Goal: Find specific page/section: Find specific page/section

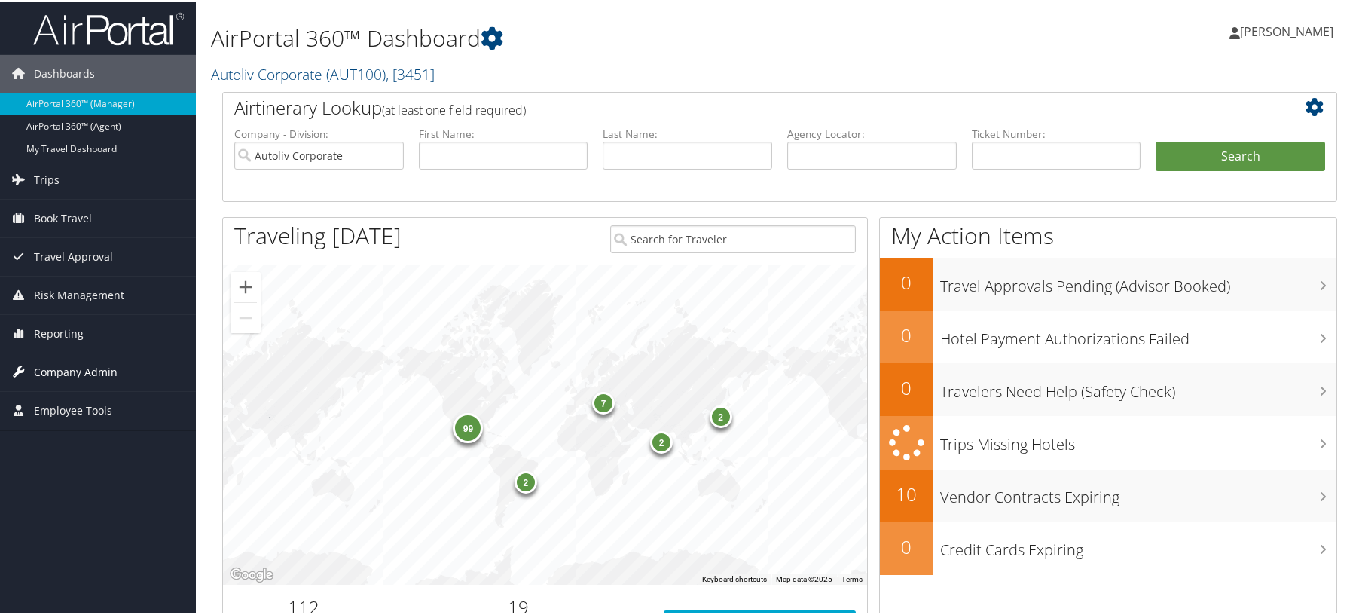
click at [49, 369] on span "Company Admin" at bounding box center [76, 371] width 84 height 38
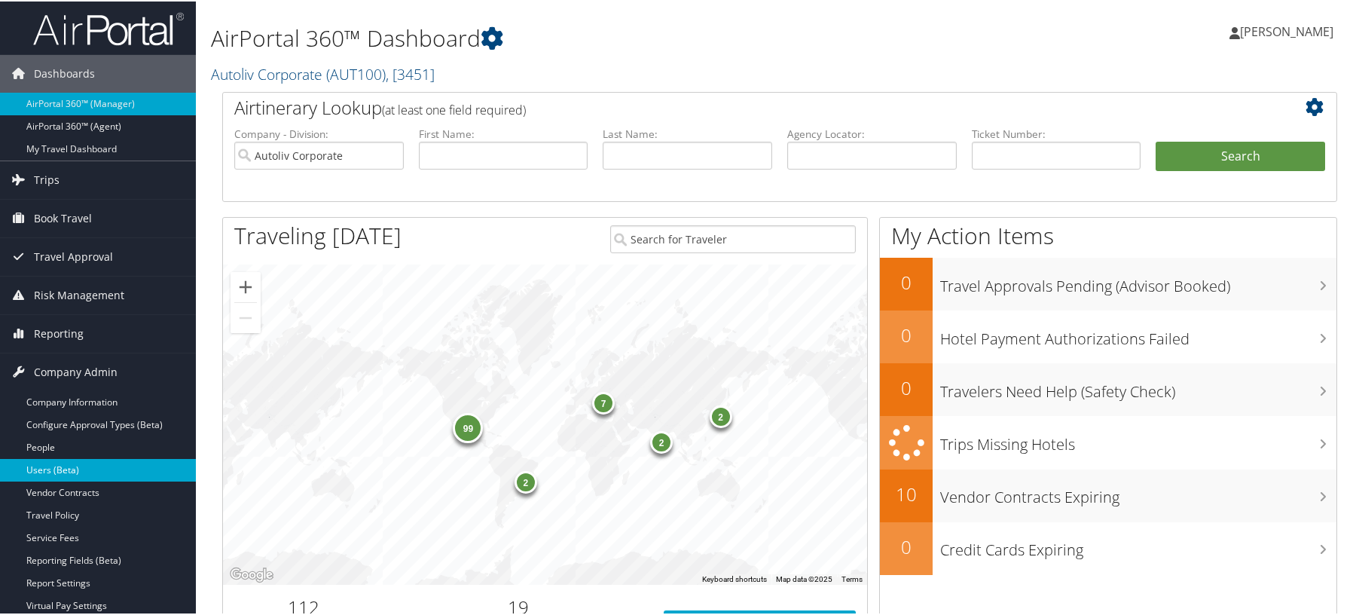
click at [66, 471] on link "Users (Beta)" at bounding box center [98, 468] width 196 height 23
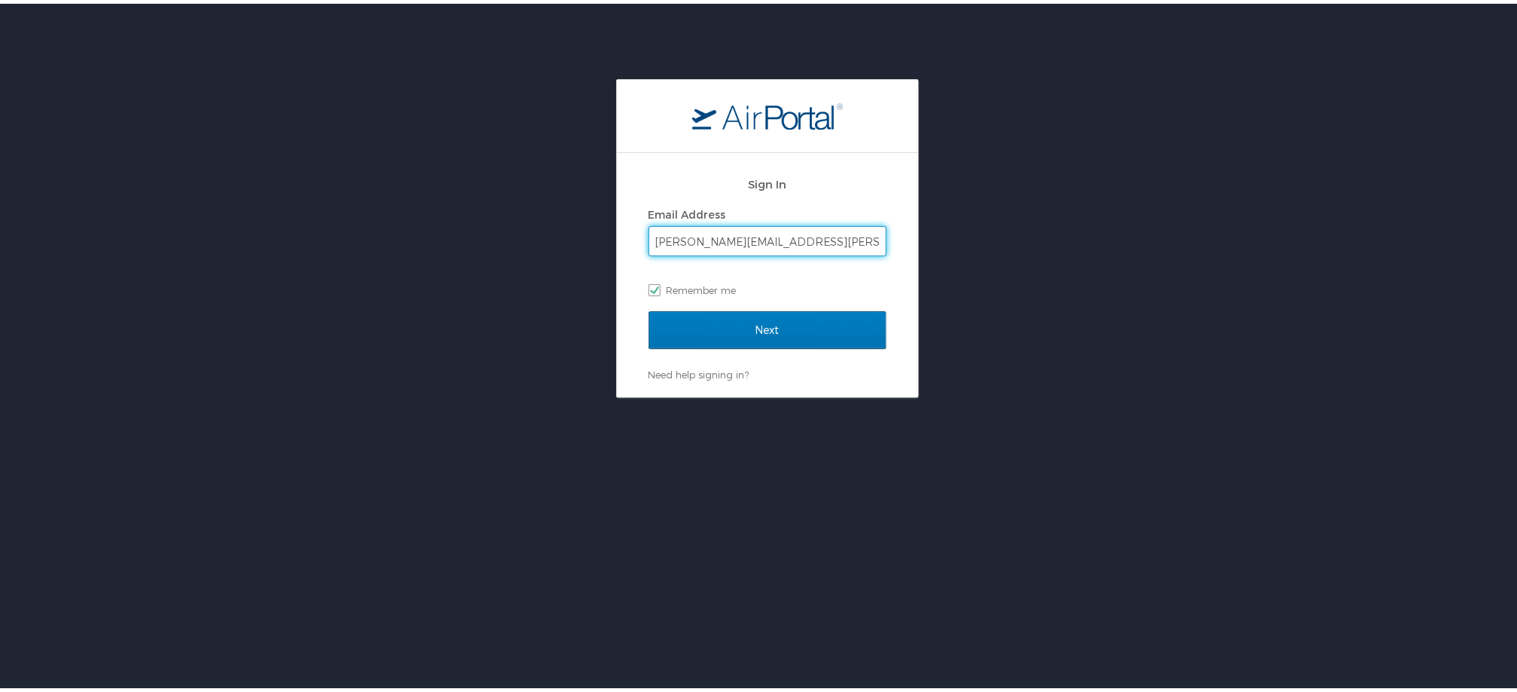
drag, startPoint x: 0, startPoint y: 0, endPoint x: 704, endPoint y: 237, distance: 742.7
click at [704, 237] on input "susana.rayas@autoliv.com" at bounding box center [767, 237] width 237 height 29
drag, startPoint x: 491, startPoint y: 280, endPoint x: 591, endPoint y: 307, distance: 103.1
click at [491, 280] on div "Sign In Email Address susana.rayas@autoliv.com Remember me Next Need help signi…" at bounding box center [767, 234] width 1535 height 319
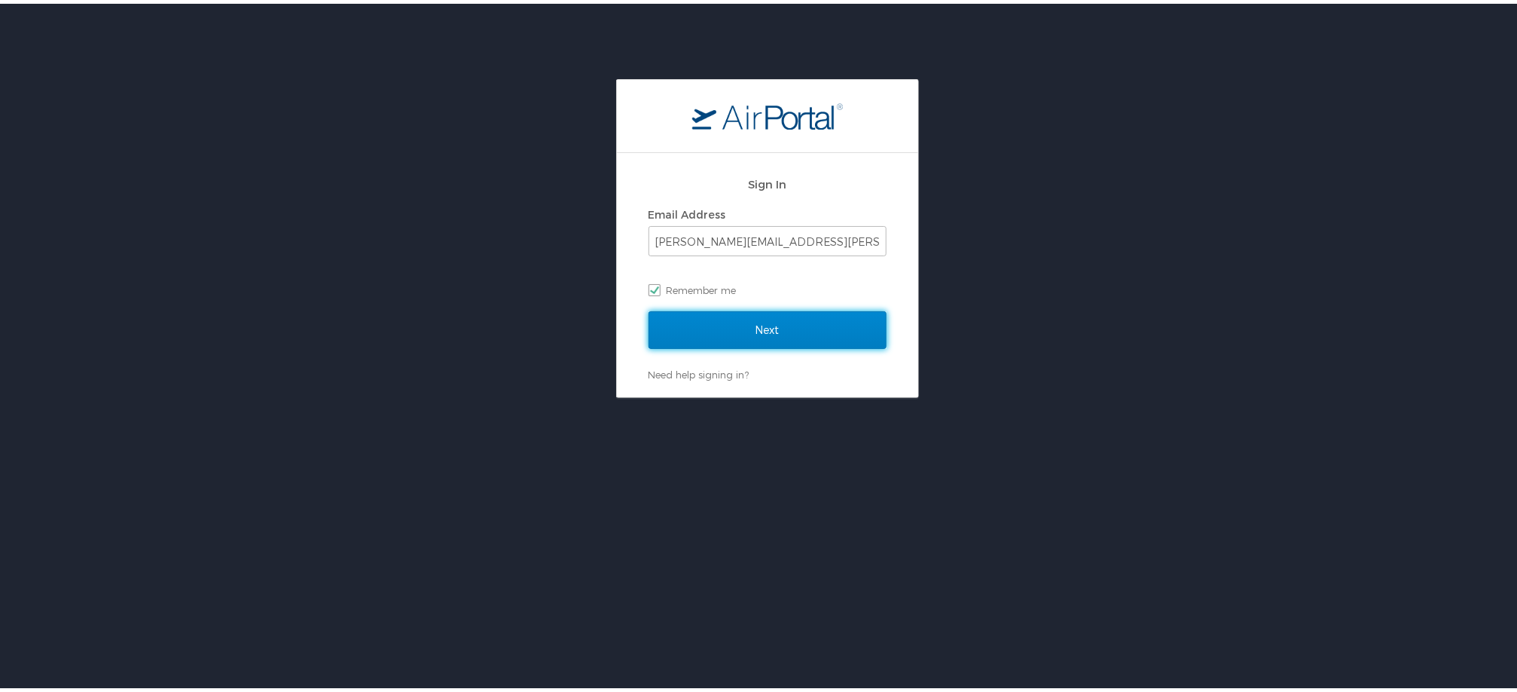
click at [742, 322] on input "Next" at bounding box center [768, 326] width 238 height 38
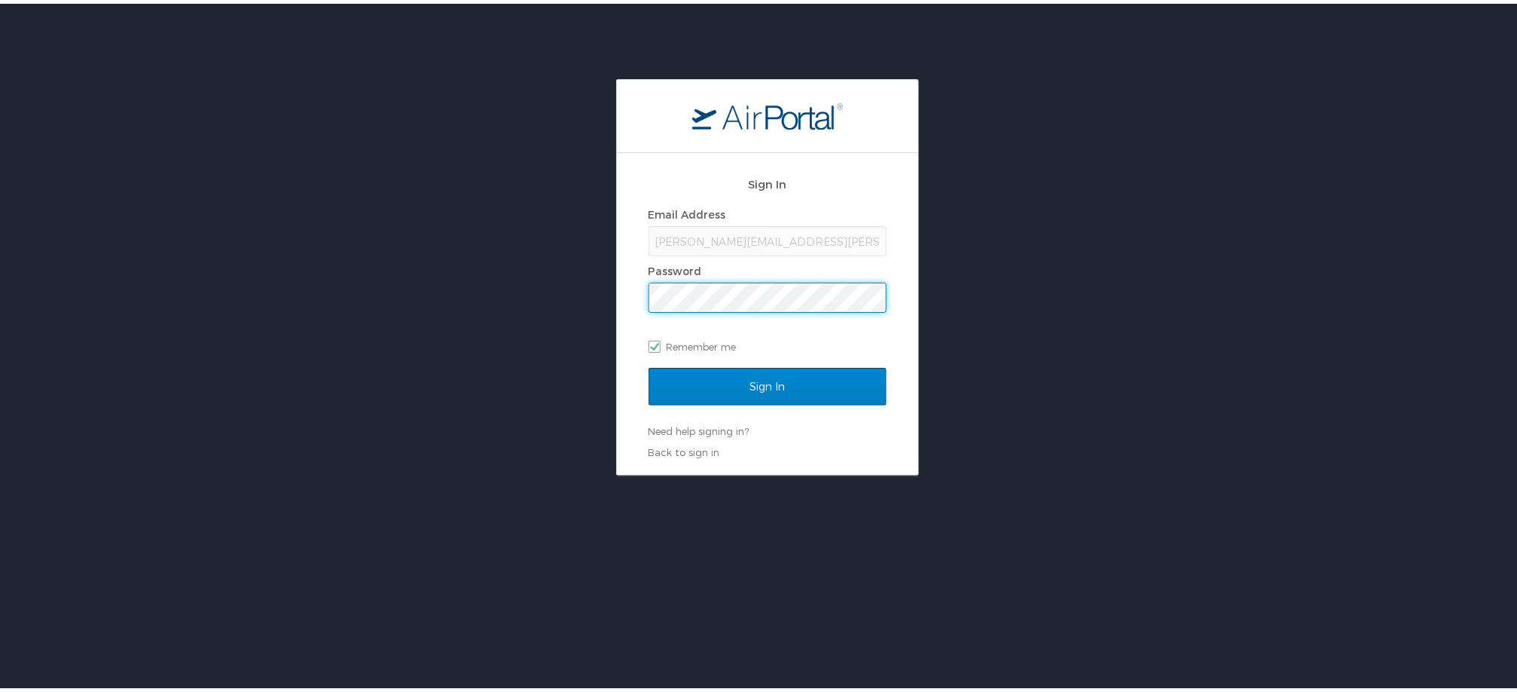
click at [649, 364] on input "Sign In" at bounding box center [768, 383] width 238 height 38
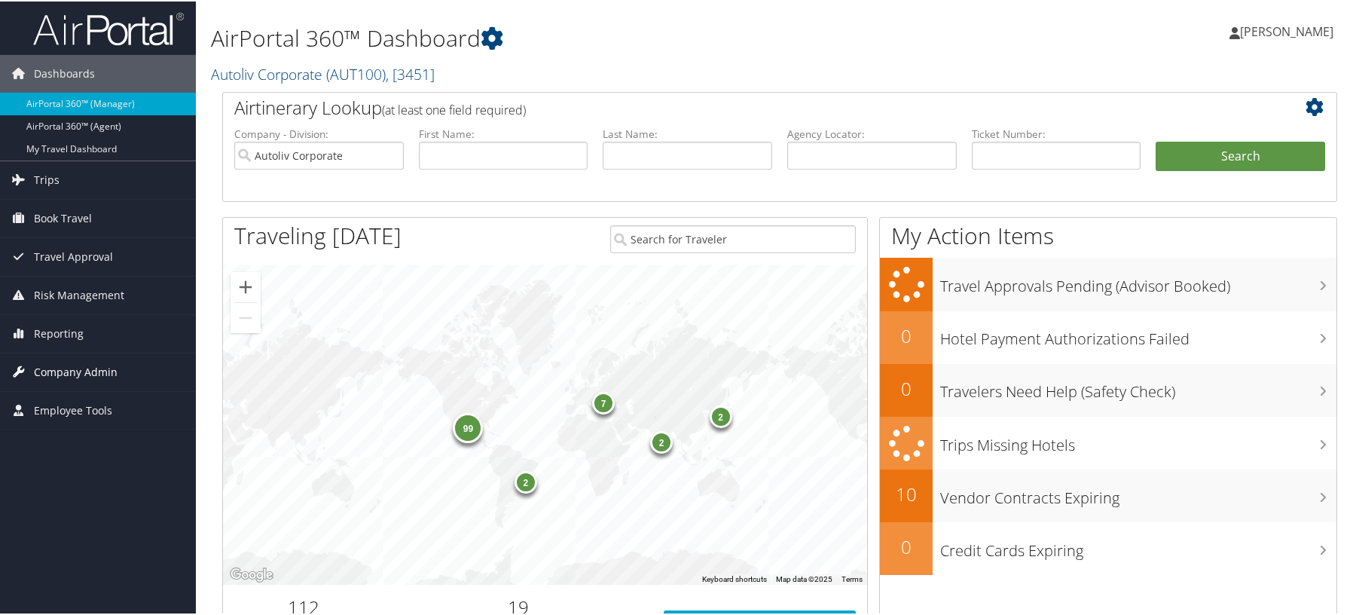
click at [63, 374] on span "Company Admin" at bounding box center [76, 371] width 84 height 38
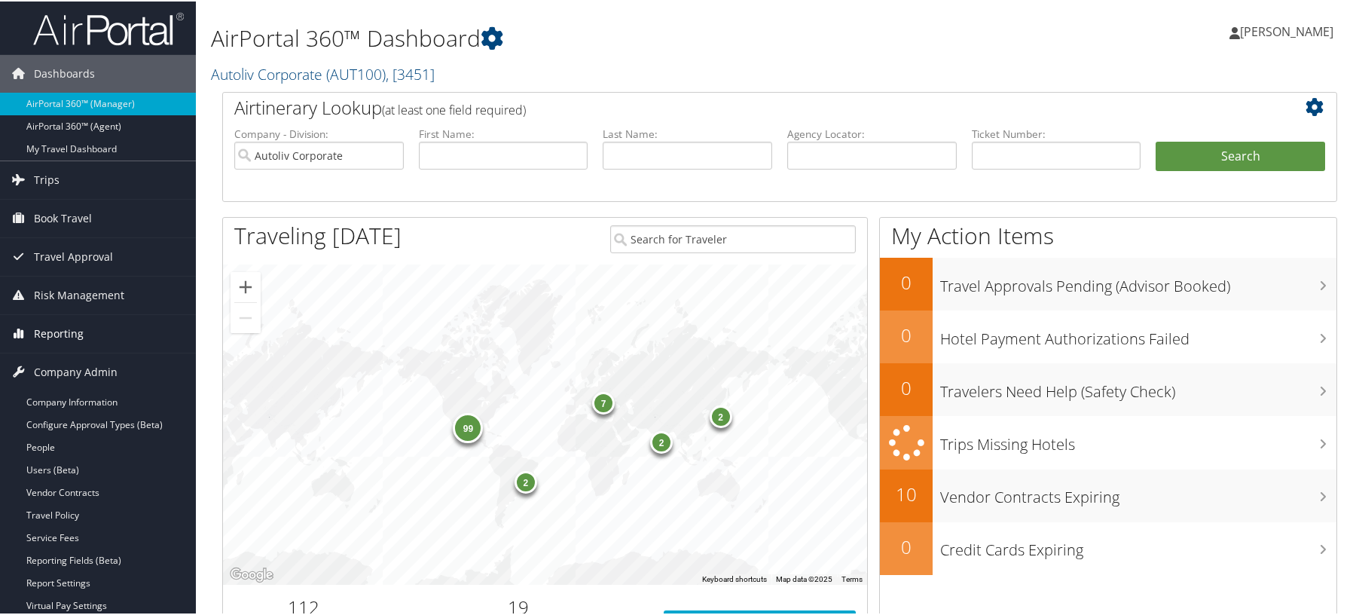
click at [79, 332] on span "Reporting" at bounding box center [59, 332] width 50 height 38
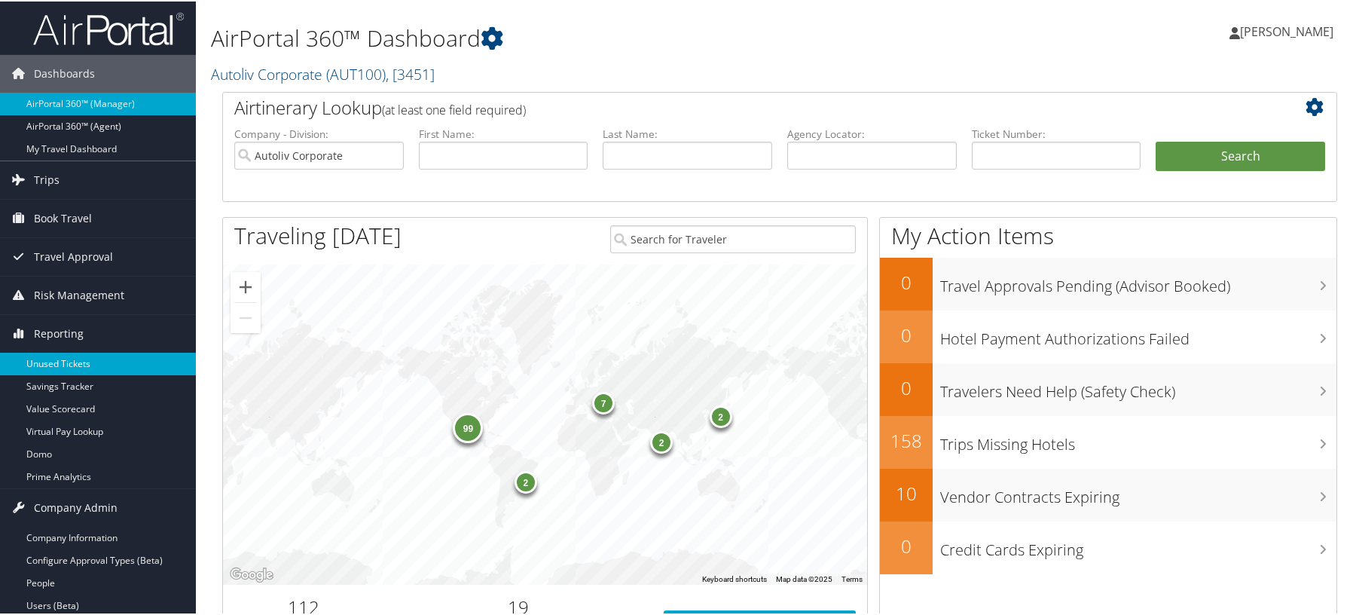
click at [53, 368] on link "Unused Tickets" at bounding box center [98, 362] width 196 height 23
